Goal: Task Accomplishment & Management: Manage account settings

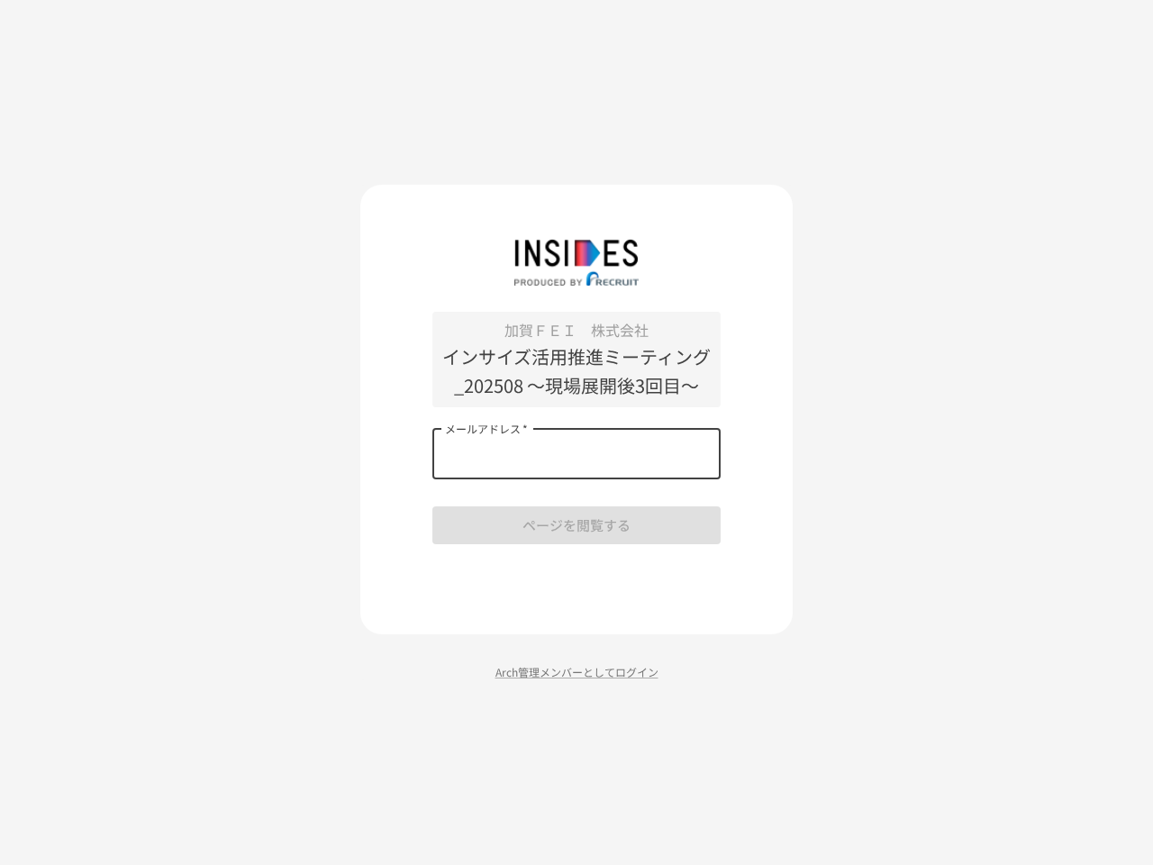
click at [576, 454] on input "メールアドレス   *" at bounding box center [576, 454] width 288 height 50
click at [576, 671] on p "Arch管理メンバーとしてログイン" at bounding box center [576, 671] width 432 height 17
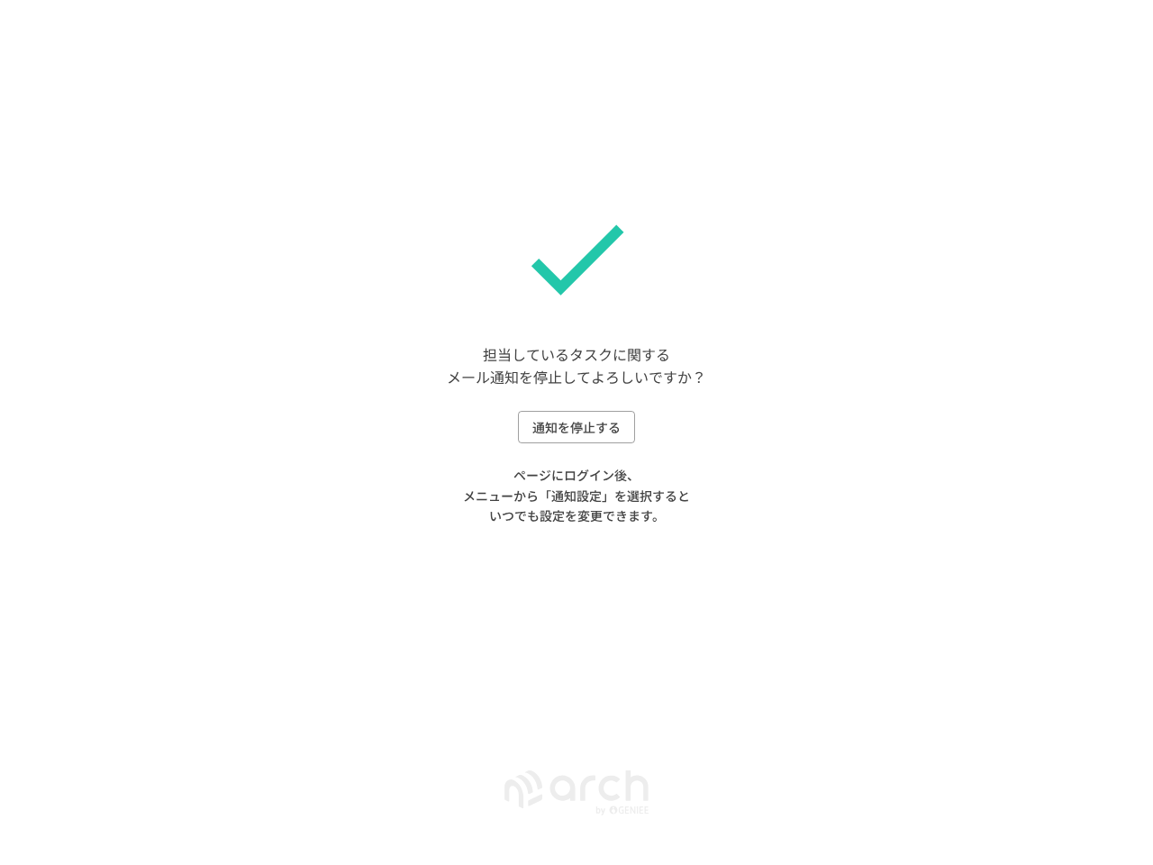
click at [576, 427] on button "通知を停止する" at bounding box center [576, 427] width 117 height 33
